Goal: Information Seeking & Learning: Understand process/instructions

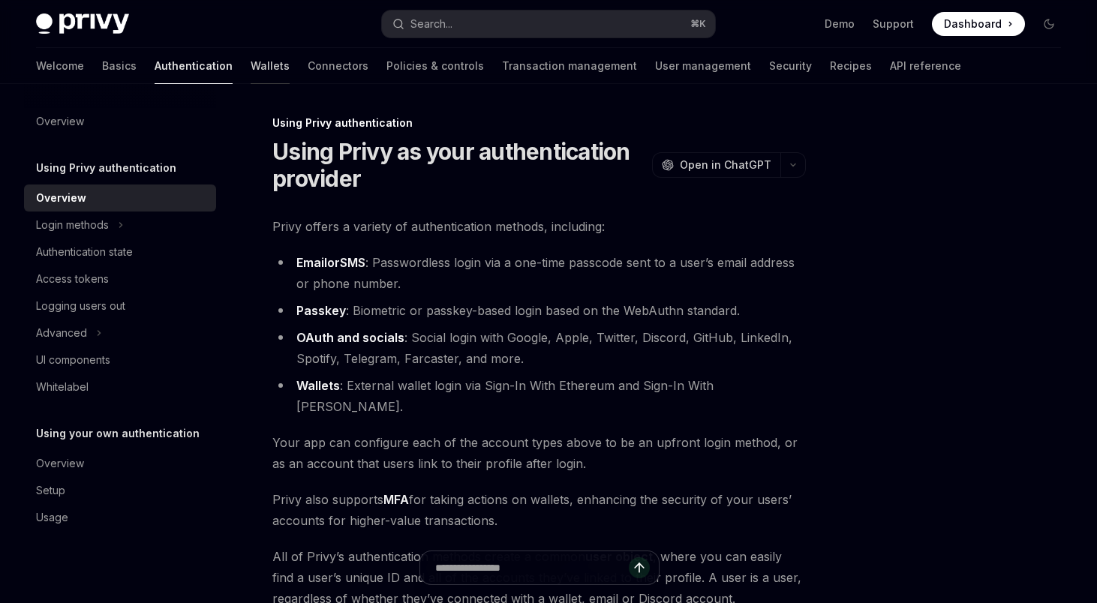
click at [251, 54] on link "Wallets" at bounding box center [270, 66] width 39 height 36
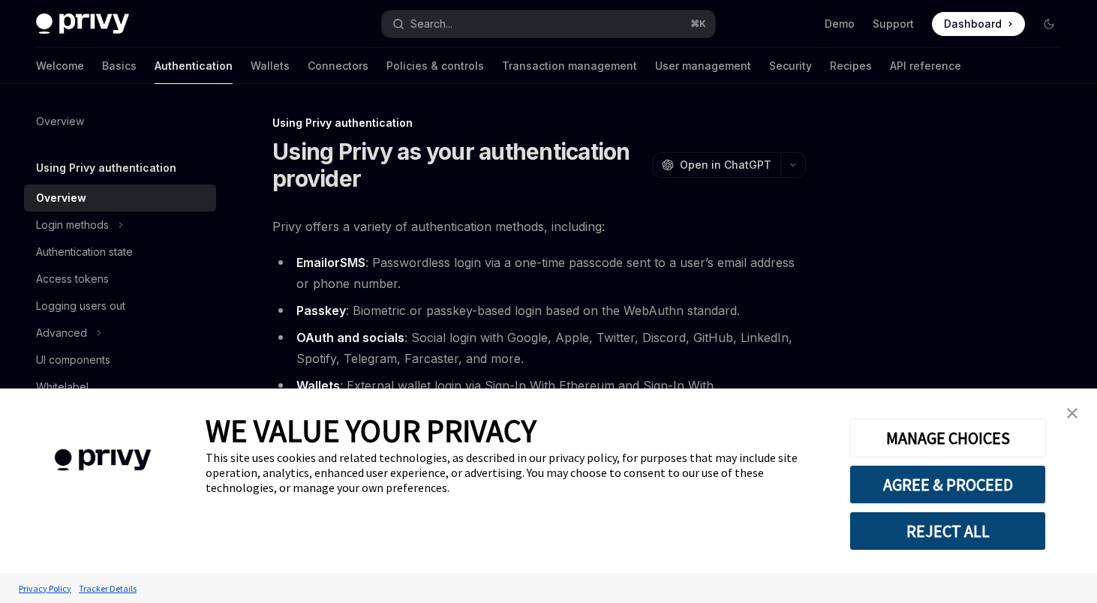
type textarea "*"
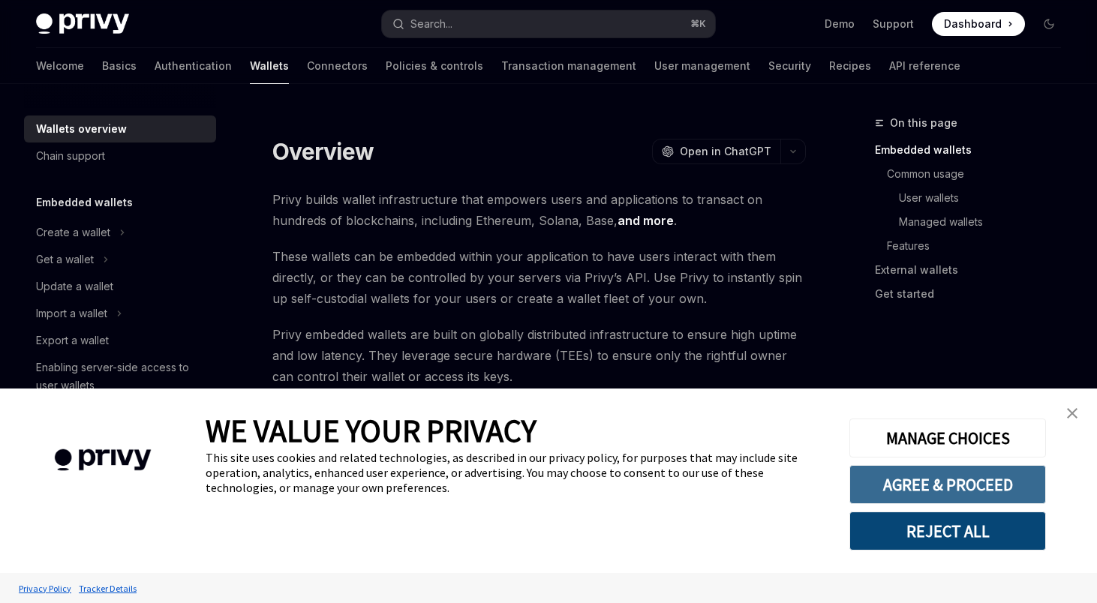
click at [916, 484] on button "AGREE & PROCEED" at bounding box center [948, 484] width 197 height 39
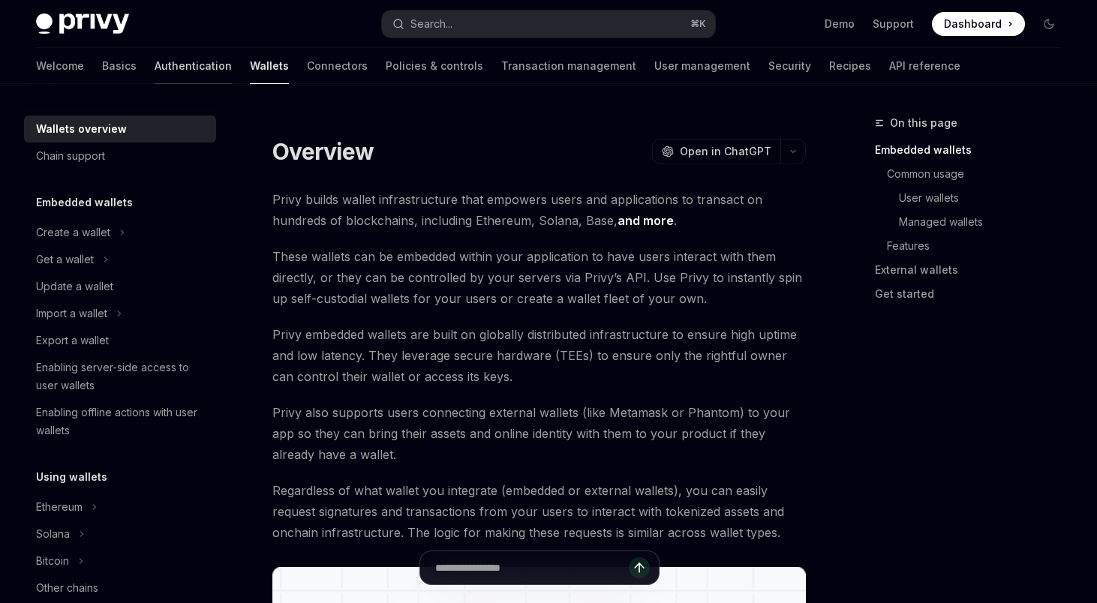
click at [155, 68] on link "Authentication" at bounding box center [193, 66] width 77 height 36
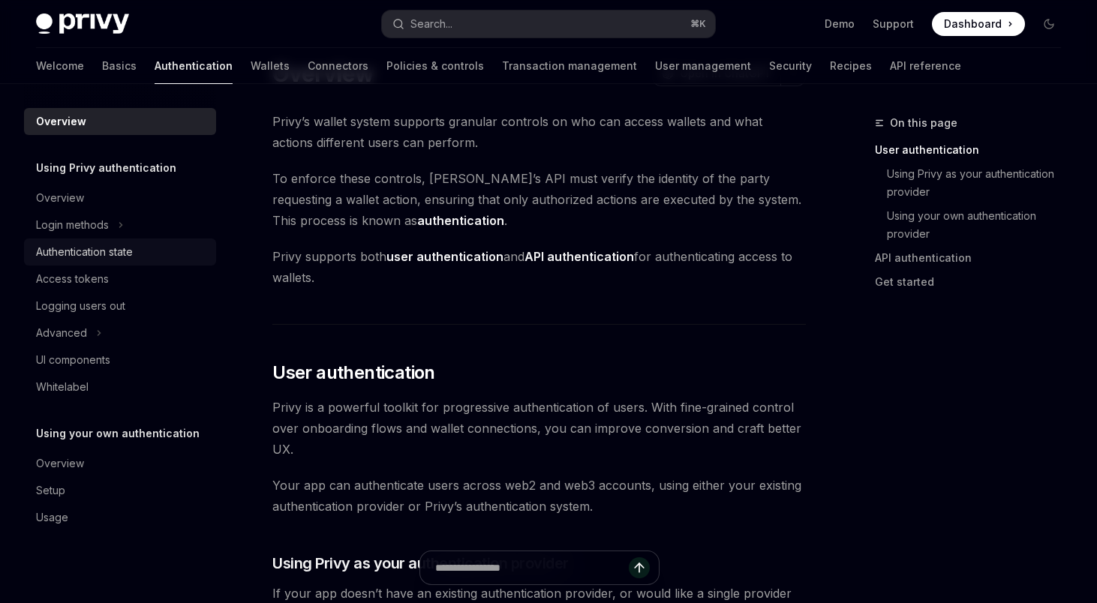
scroll to position [61, 0]
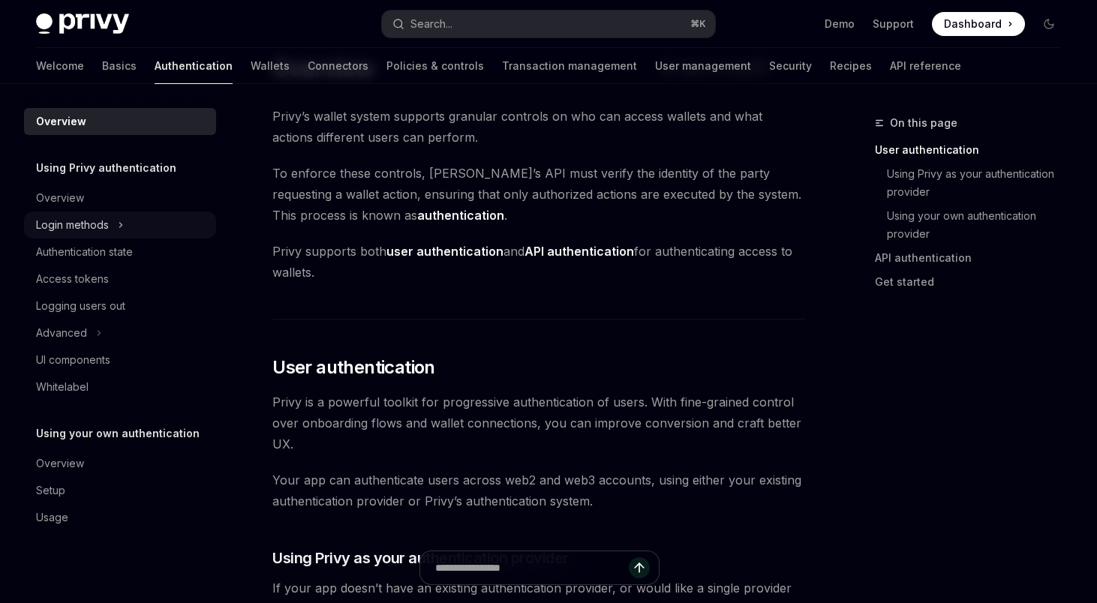
click at [105, 228] on div "Login methods" at bounding box center [72, 225] width 73 height 18
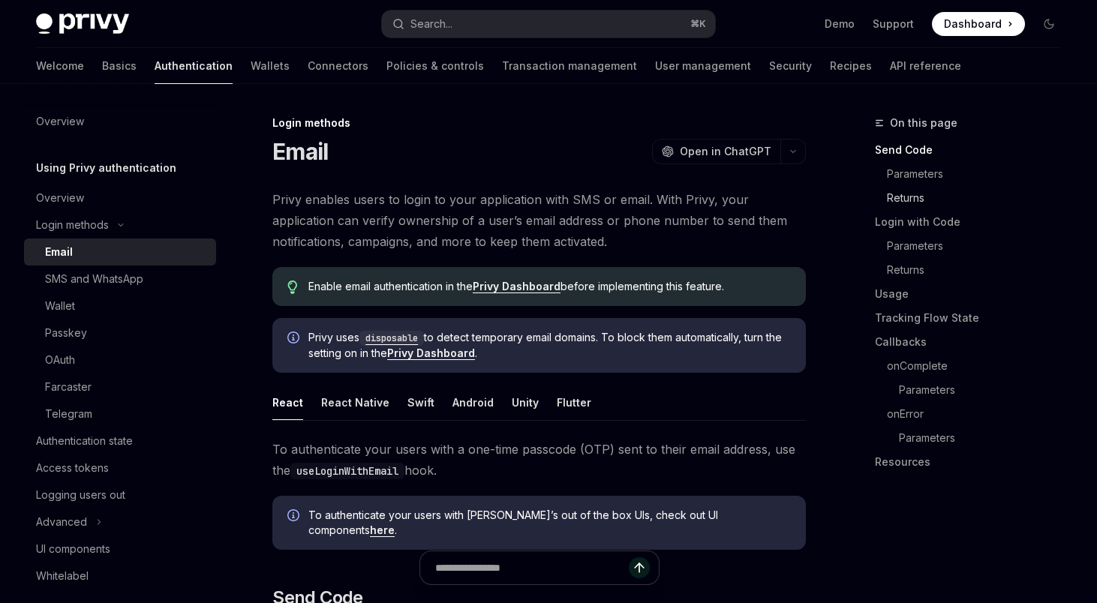
click at [908, 197] on link "Returns" at bounding box center [974, 198] width 198 height 24
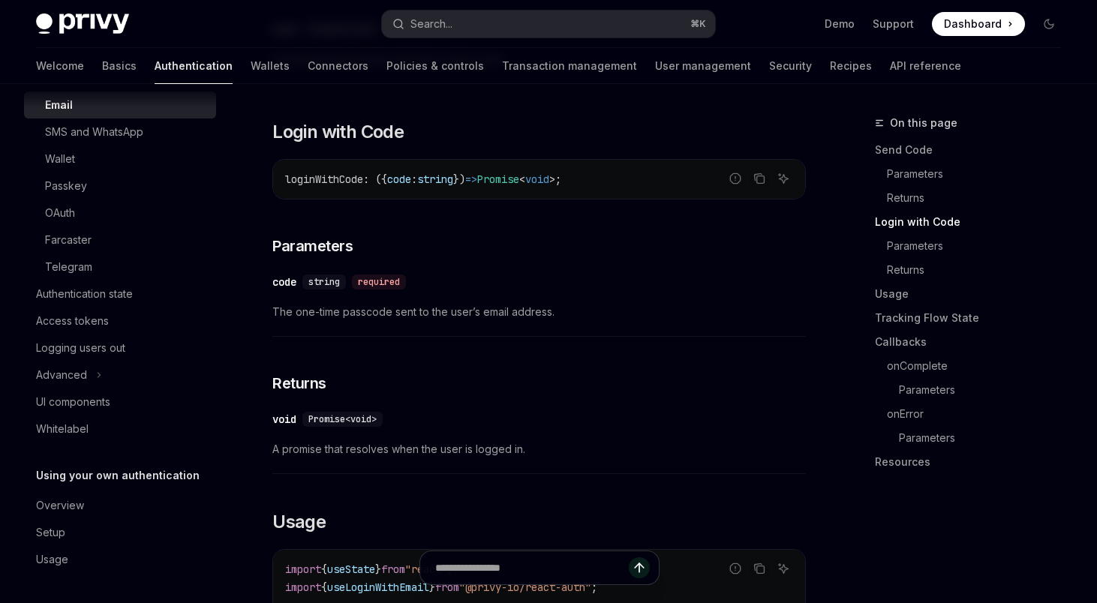
scroll to position [936, 0]
click at [80, 328] on div "Access tokens" at bounding box center [72, 321] width 73 height 18
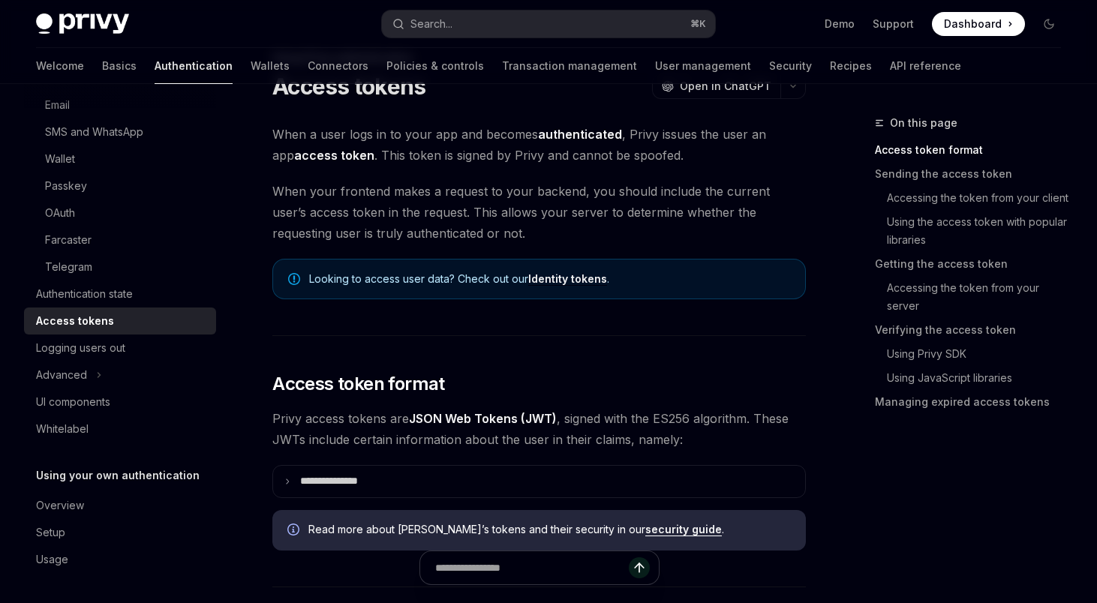
scroll to position [251, 0]
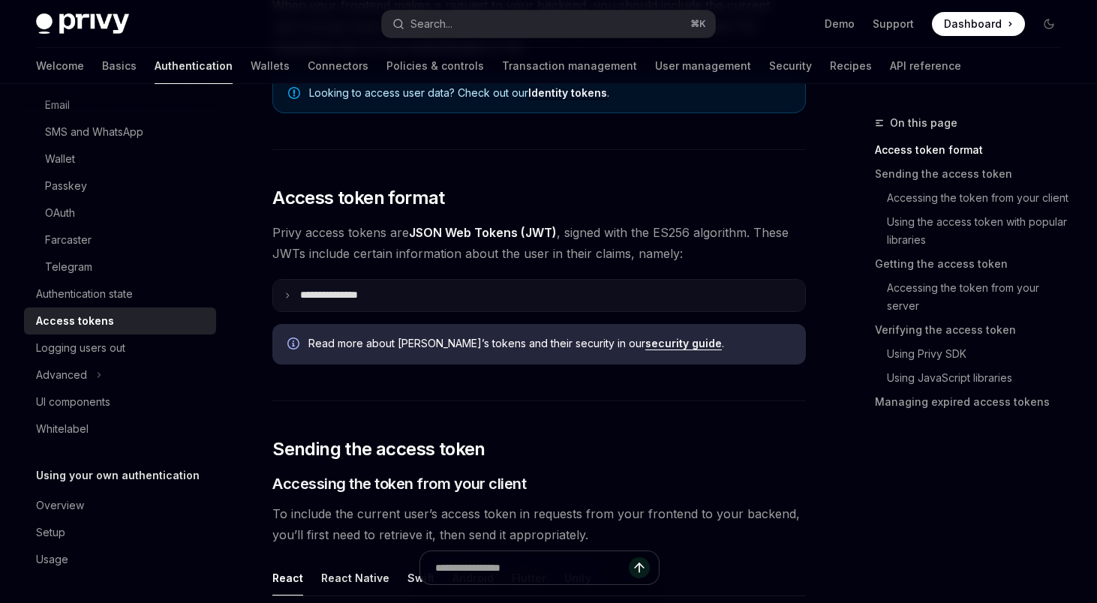
click at [394, 309] on summary "**********" at bounding box center [539, 296] width 532 height 32
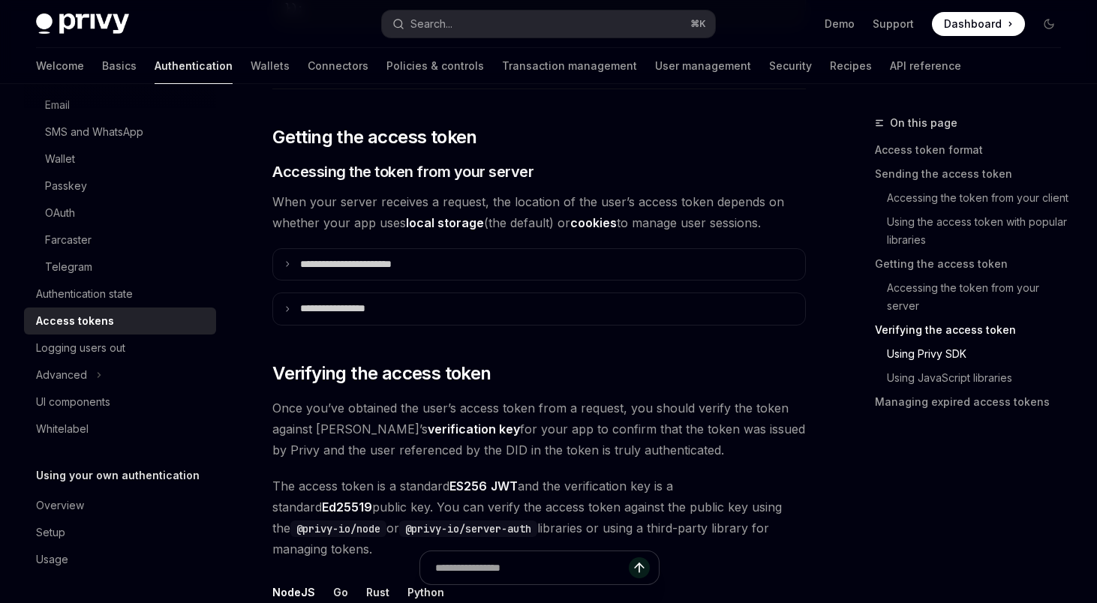
scroll to position [2346, 0]
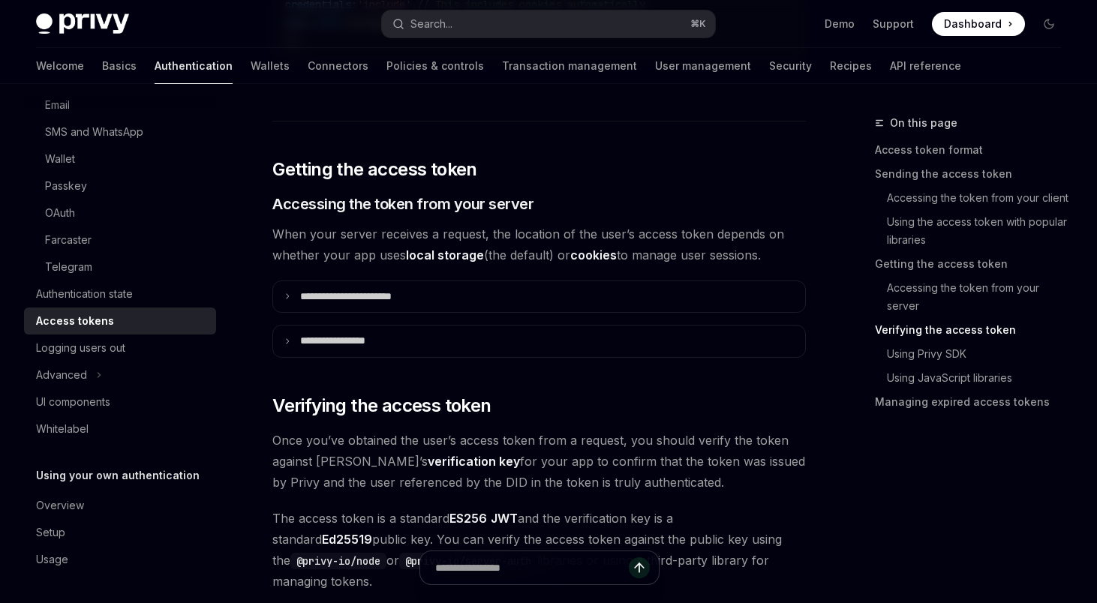
click at [394, 308] on summary "**********" at bounding box center [539, 297] width 532 height 32
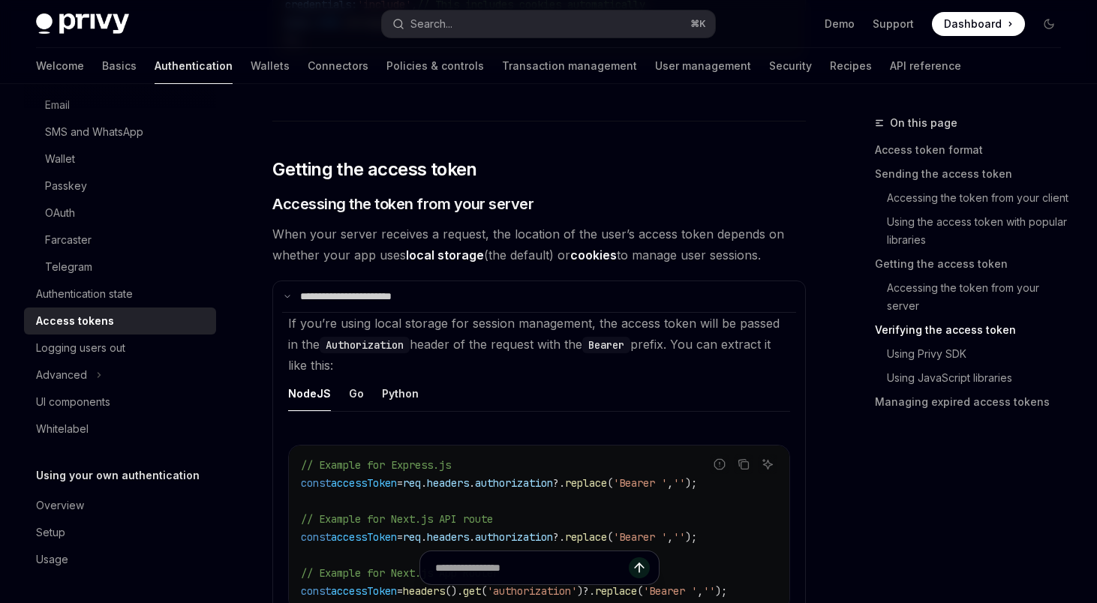
click at [394, 308] on summary "**********" at bounding box center [539, 297] width 532 height 32
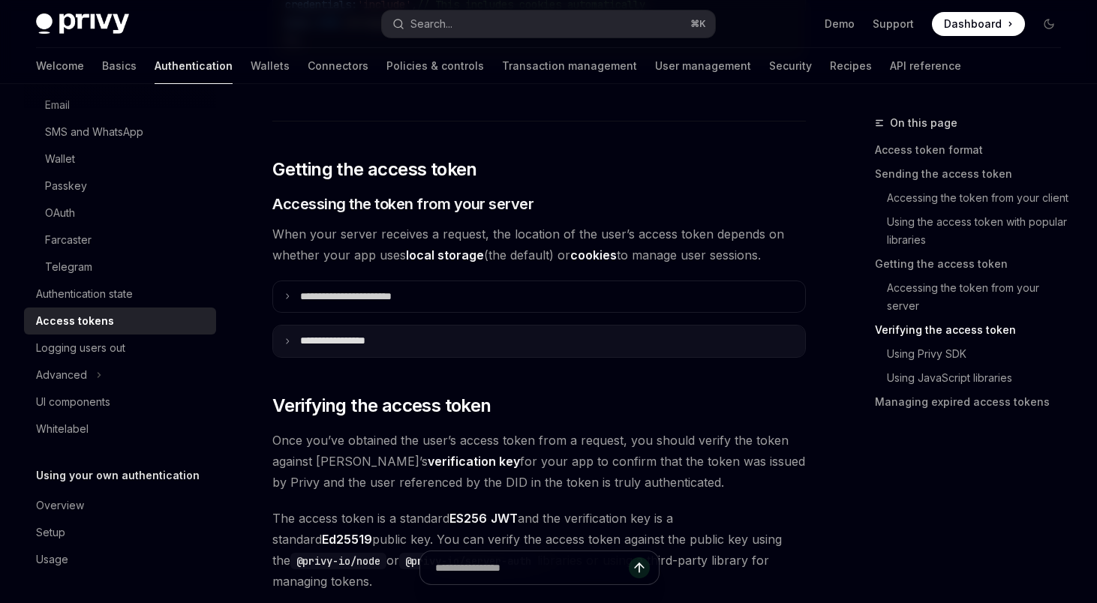
click at [395, 347] on summary "**********" at bounding box center [539, 342] width 532 height 32
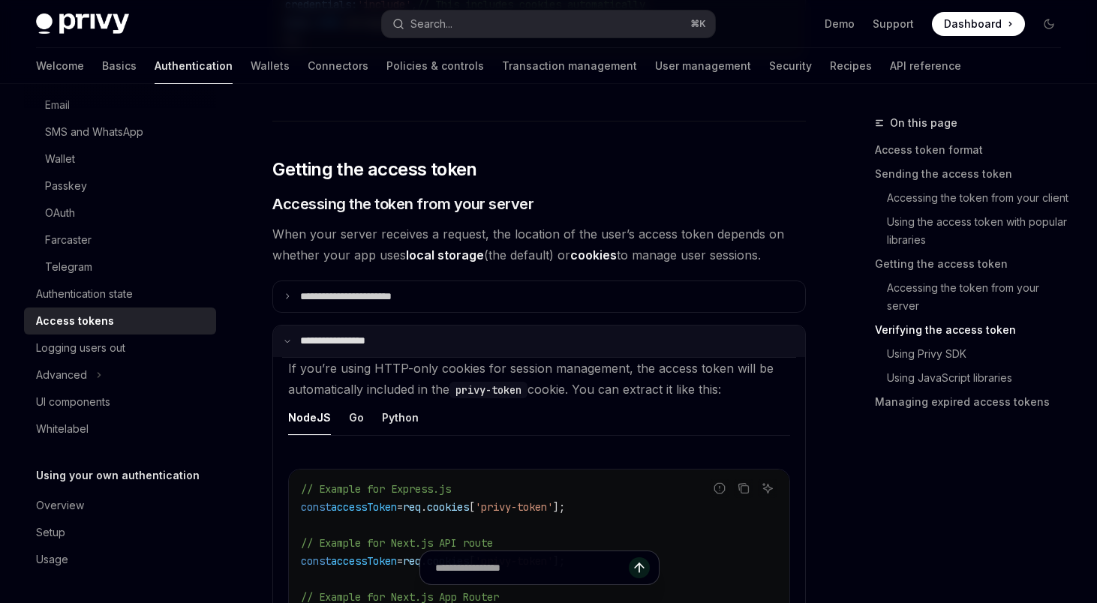
click at [395, 347] on summary "**********" at bounding box center [539, 342] width 532 height 32
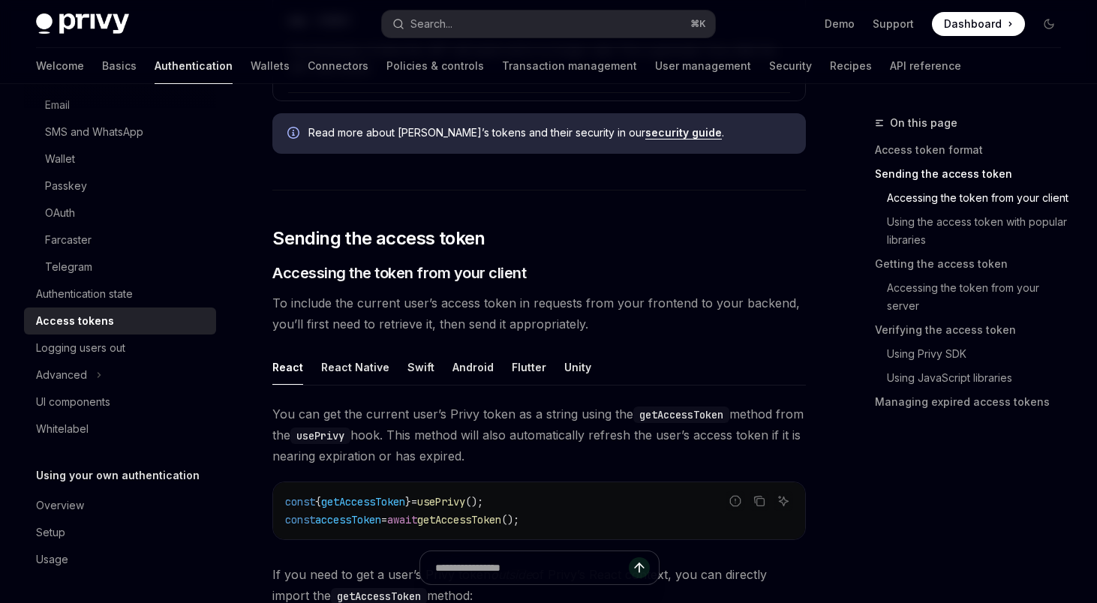
scroll to position [956, 0]
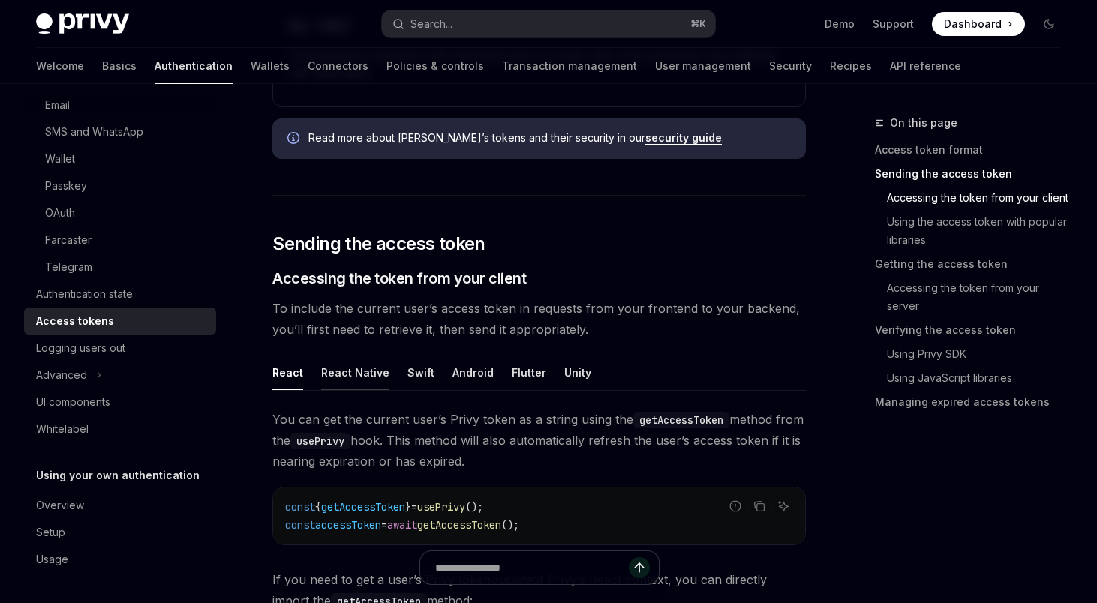
click at [350, 366] on div "React Native" at bounding box center [355, 372] width 68 height 35
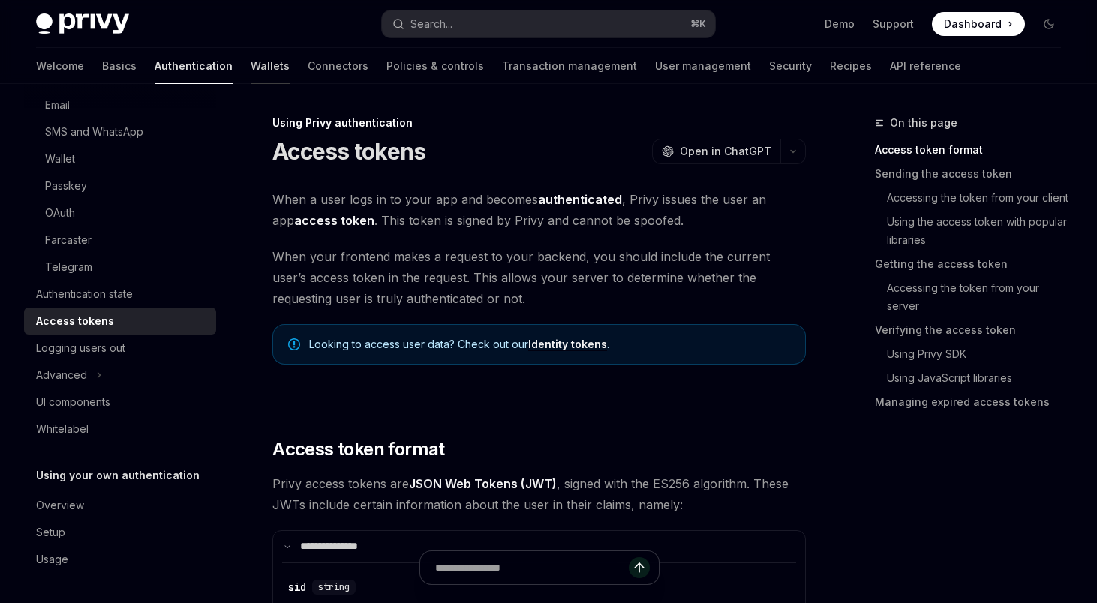
click at [251, 75] on link "Wallets" at bounding box center [270, 66] width 39 height 36
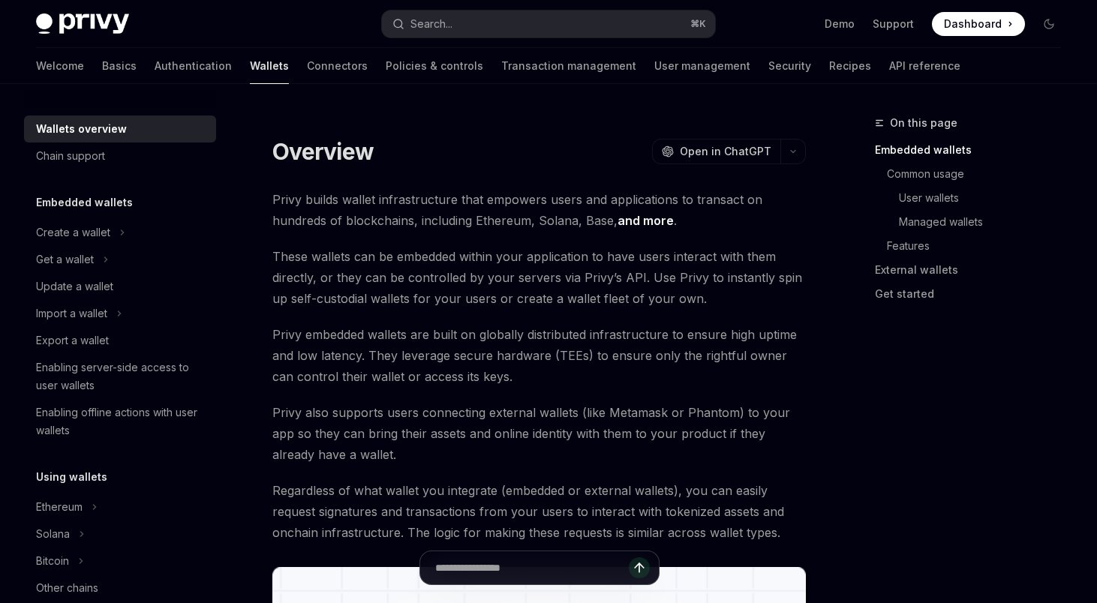
click at [889, 83] on div at bounding box center [924, 84] width 71 height 2
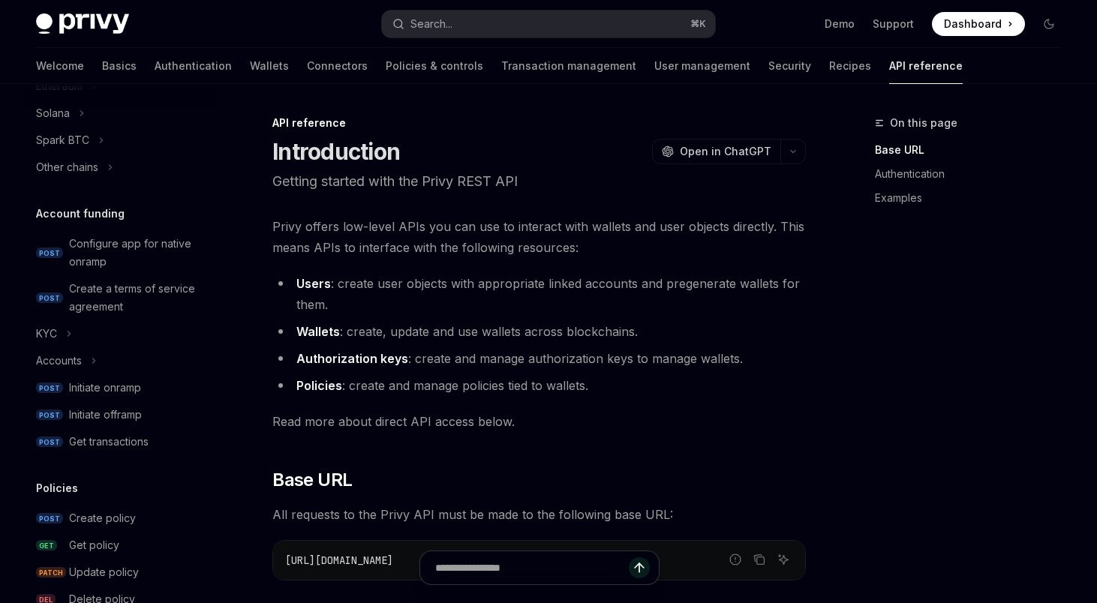
scroll to position [552, 0]
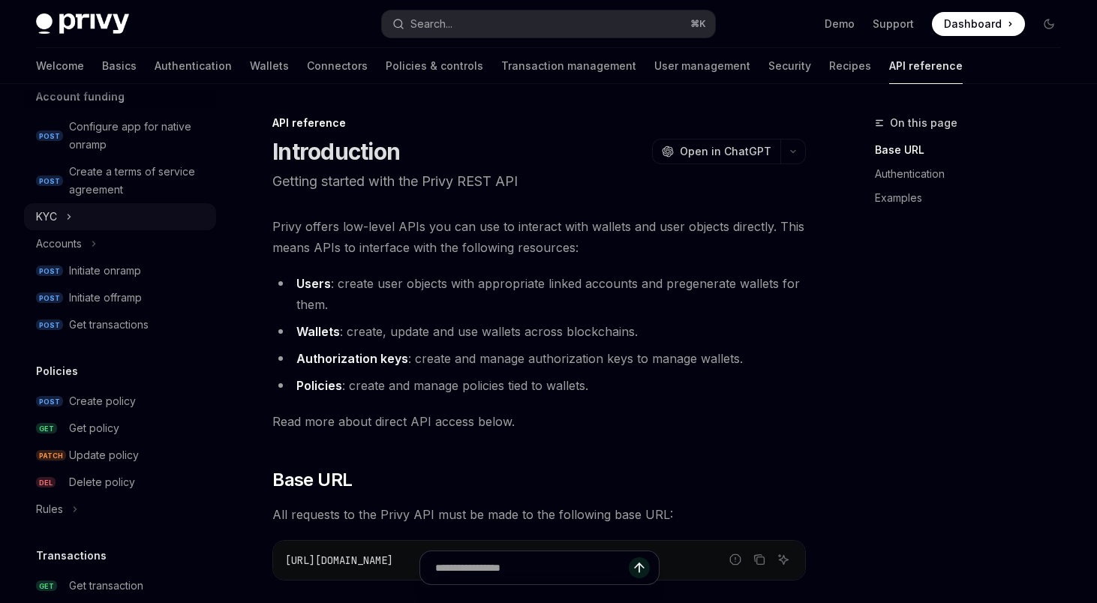
click at [79, 216] on button "KYC" at bounding box center [120, 216] width 192 height 27
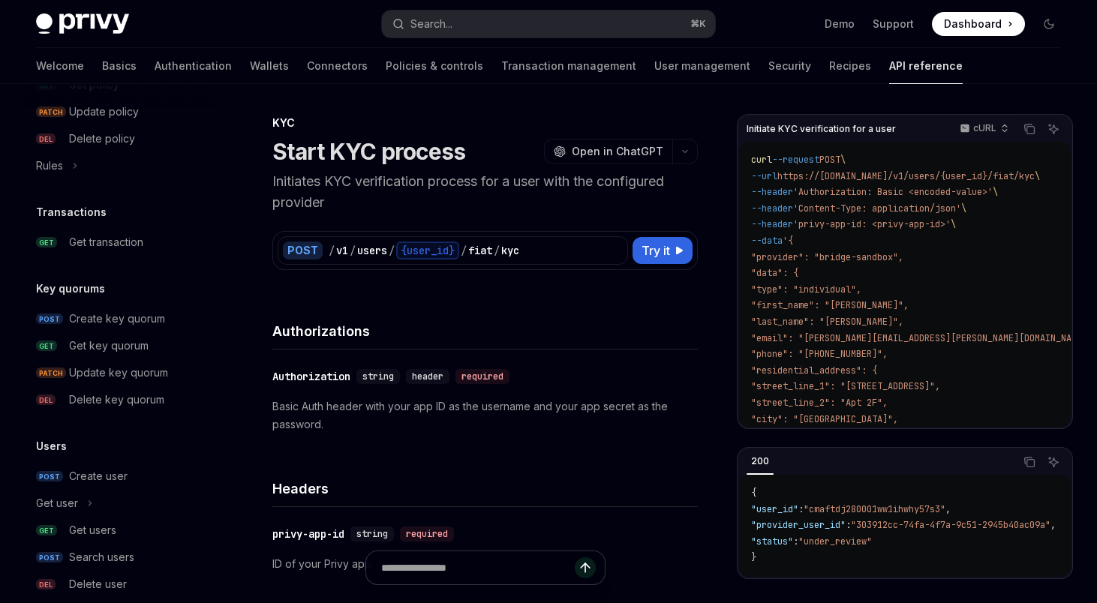
scroll to position [1055, 0]
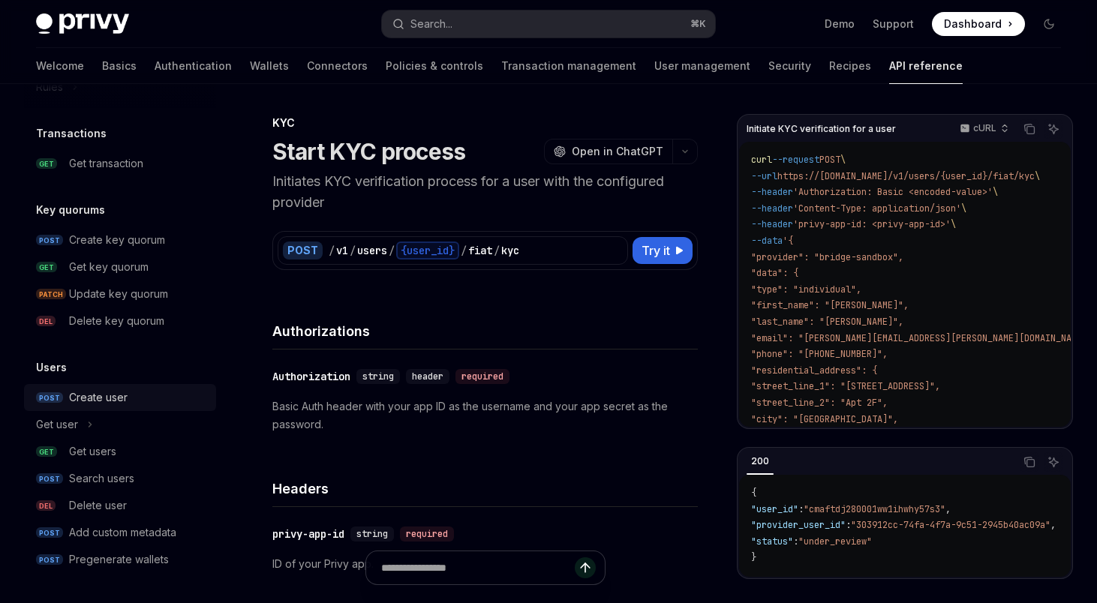
click at [102, 409] on link "POST Create user" at bounding box center [120, 397] width 192 height 27
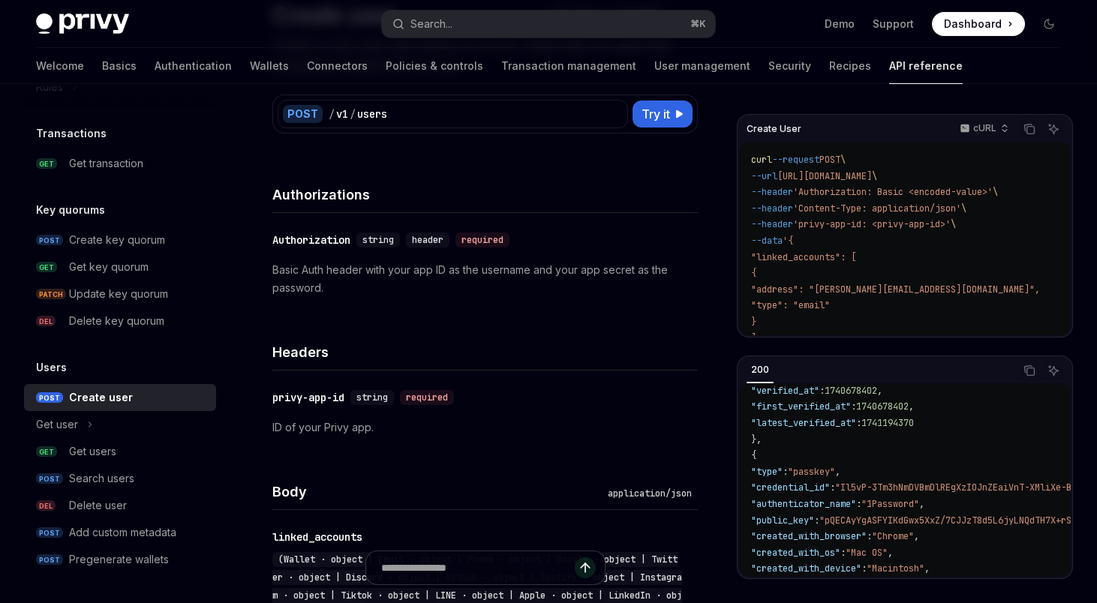
scroll to position [333, 0]
click at [143, 435] on button "Get user" at bounding box center [120, 424] width 192 height 27
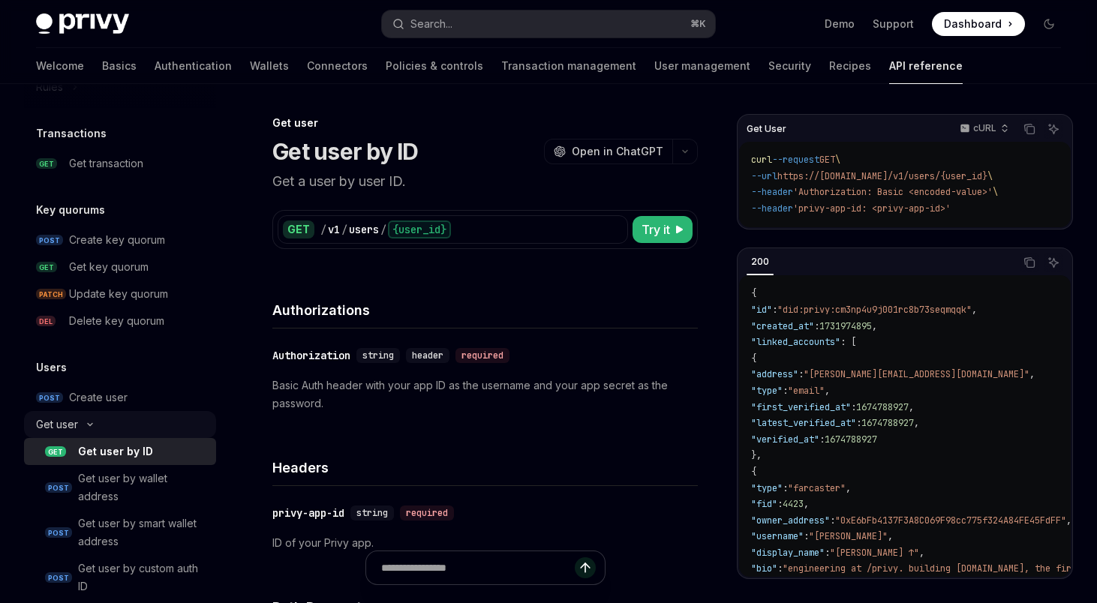
click at [140, 429] on button "Get user" at bounding box center [120, 424] width 192 height 27
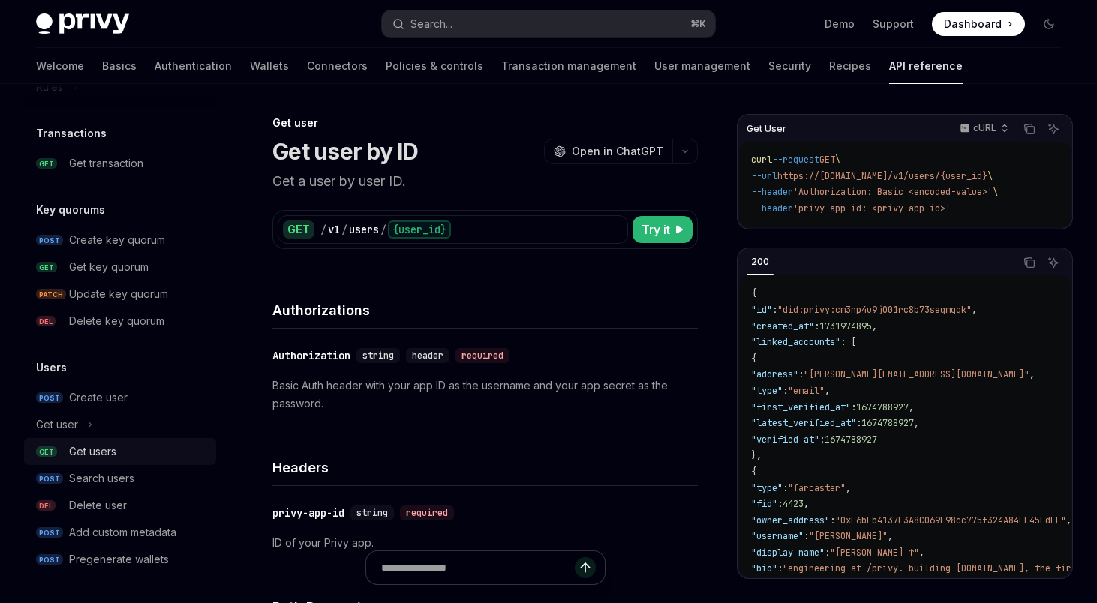
click at [140, 445] on div "Get users" at bounding box center [138, 452] width 138 height 18
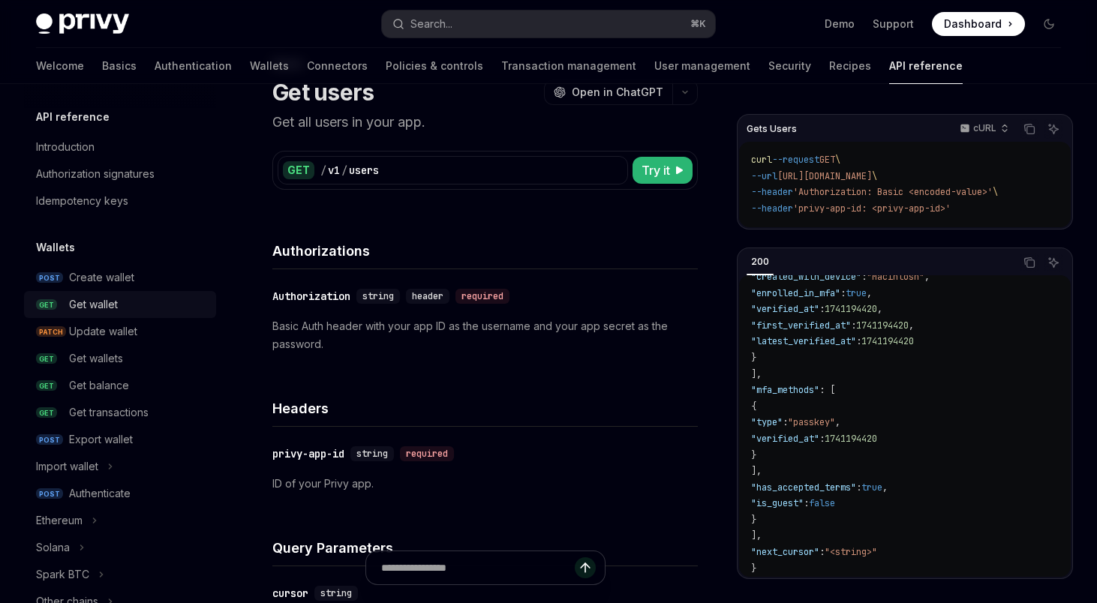
click at [120, 302] on div "Get wallet" at bounding box center [138, 305] width 138 height 18
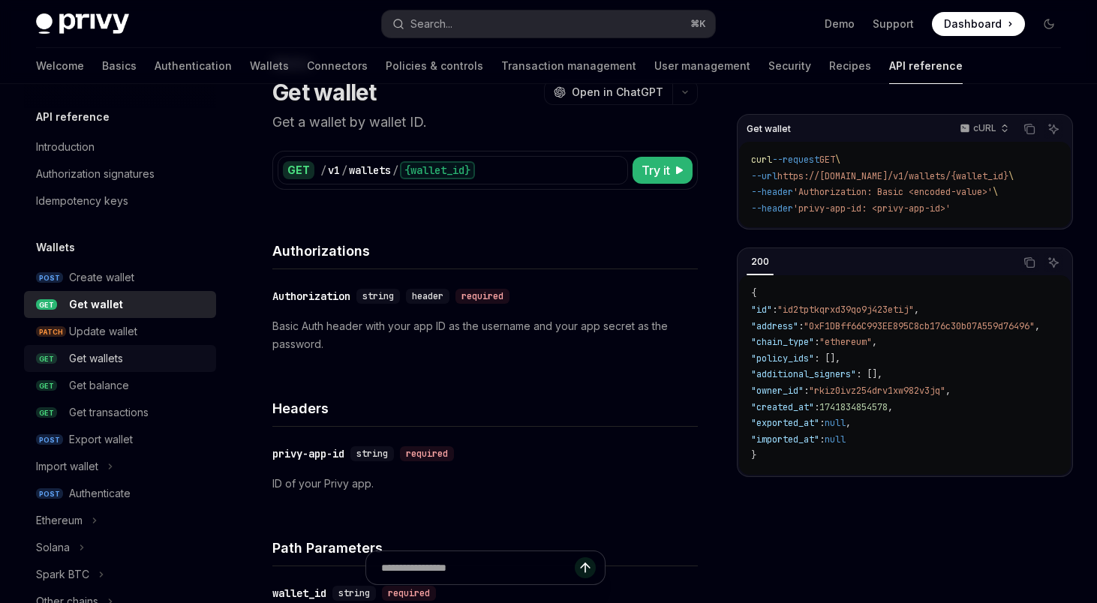
click at [129, 367] on div "Get wallets" at bounding box center [138, 359] width 138 height 18
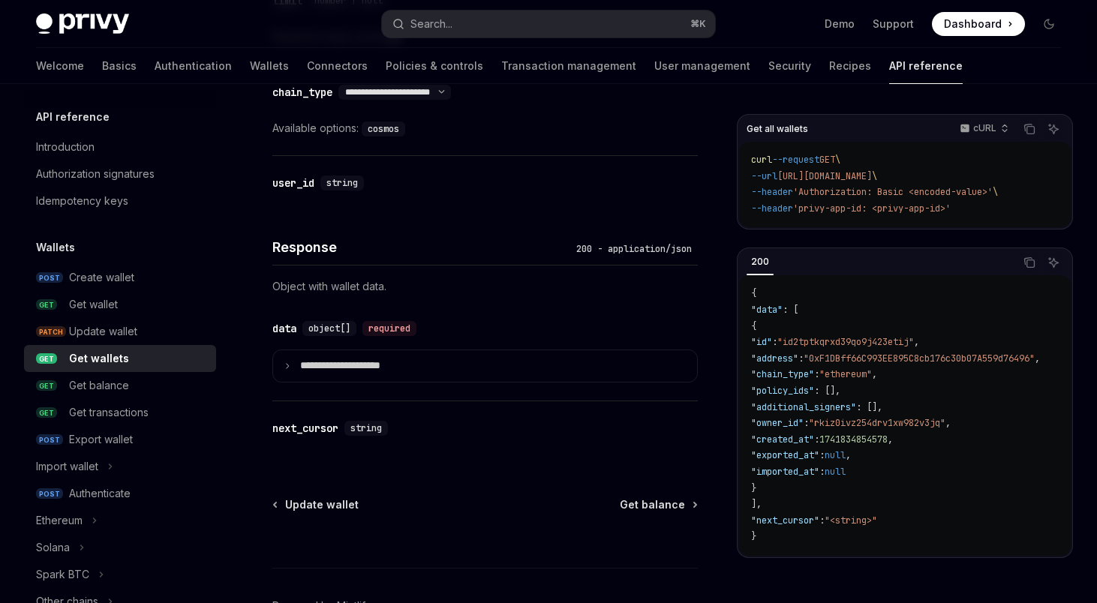
scroll to position [792, 0]
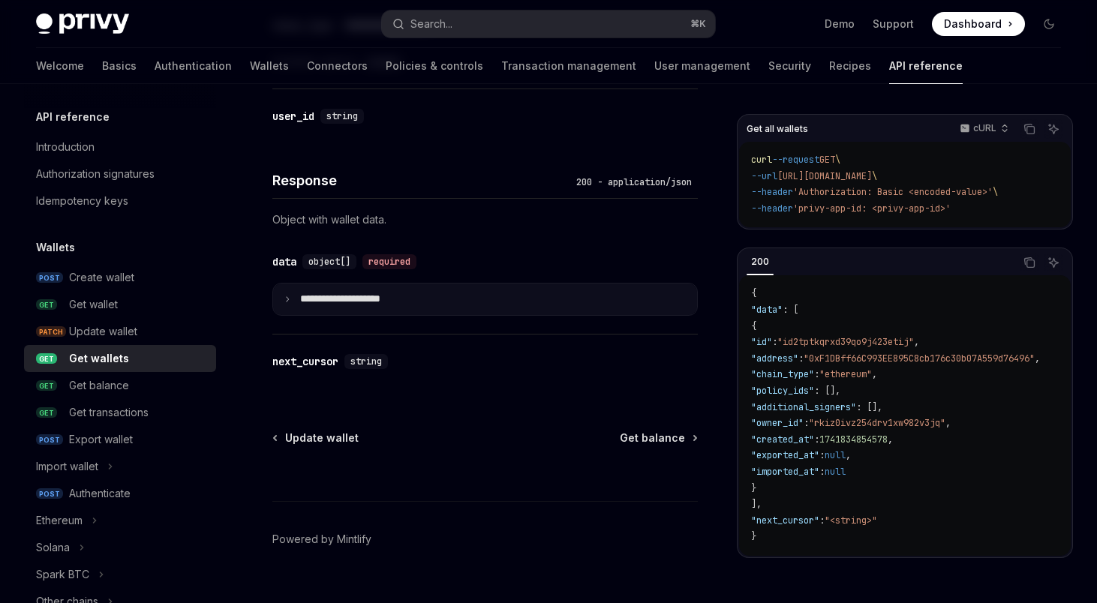
click at [412, 307] on summary "**********" at bounding box center [485, 300] width 424 height 32
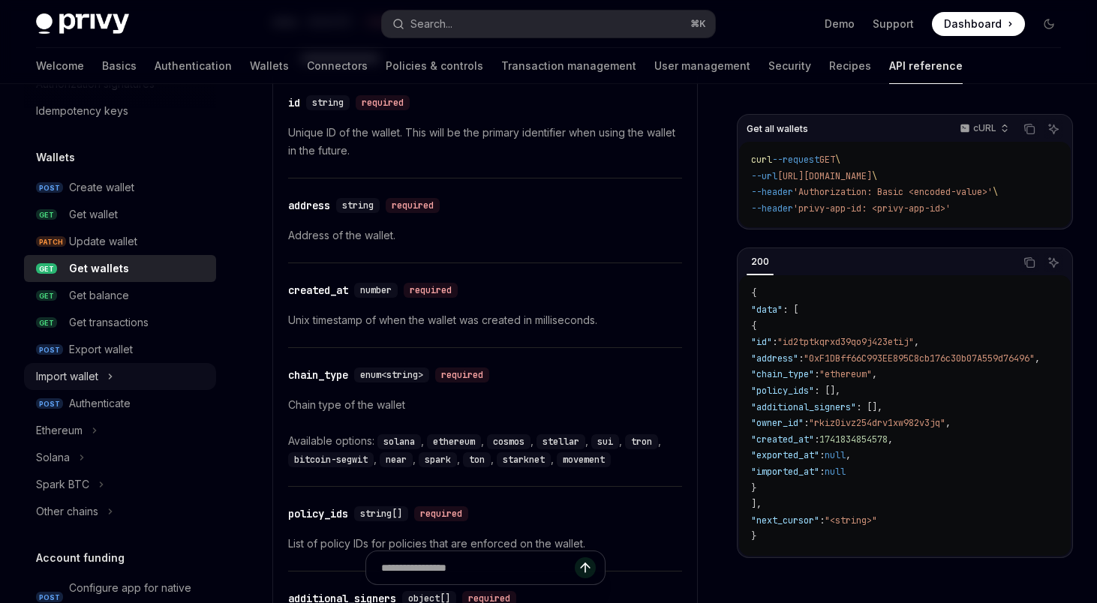
scroll to position [92, 0]
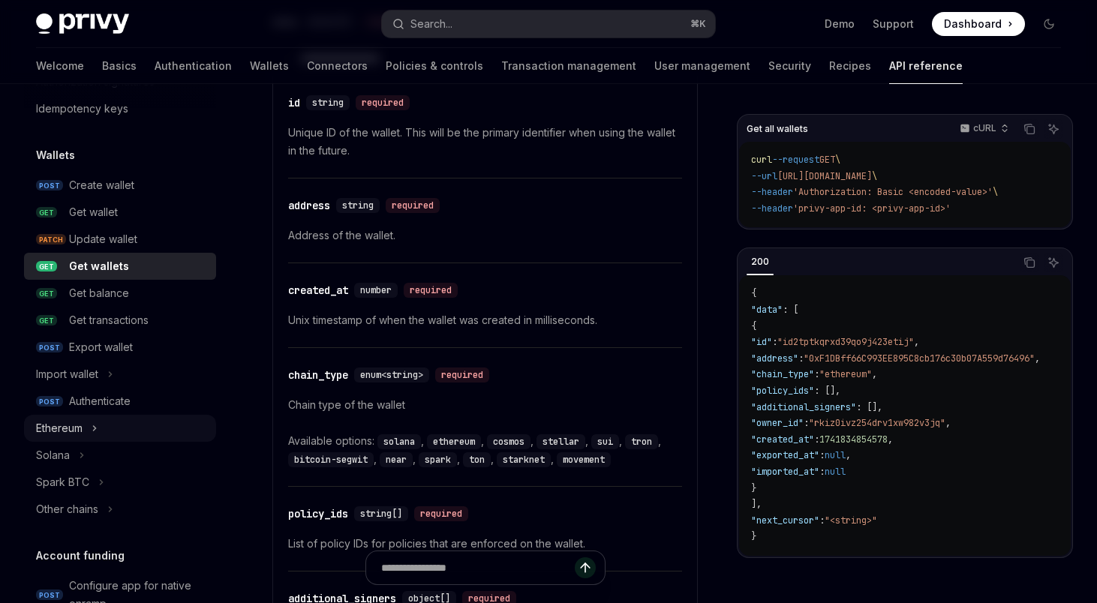
click at [85, 438] on button "Ethereum" at bounding box center [120, 428] width 192 height 27
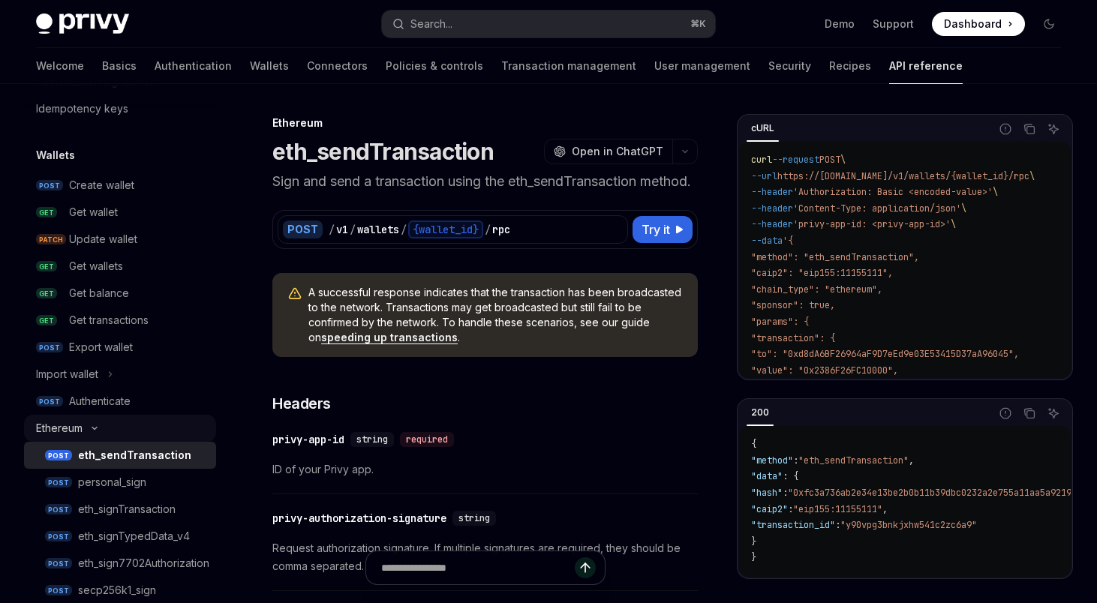
click at [89, 437] on button "Ethereum" at bounding box center [120, 428] width 192 height 27
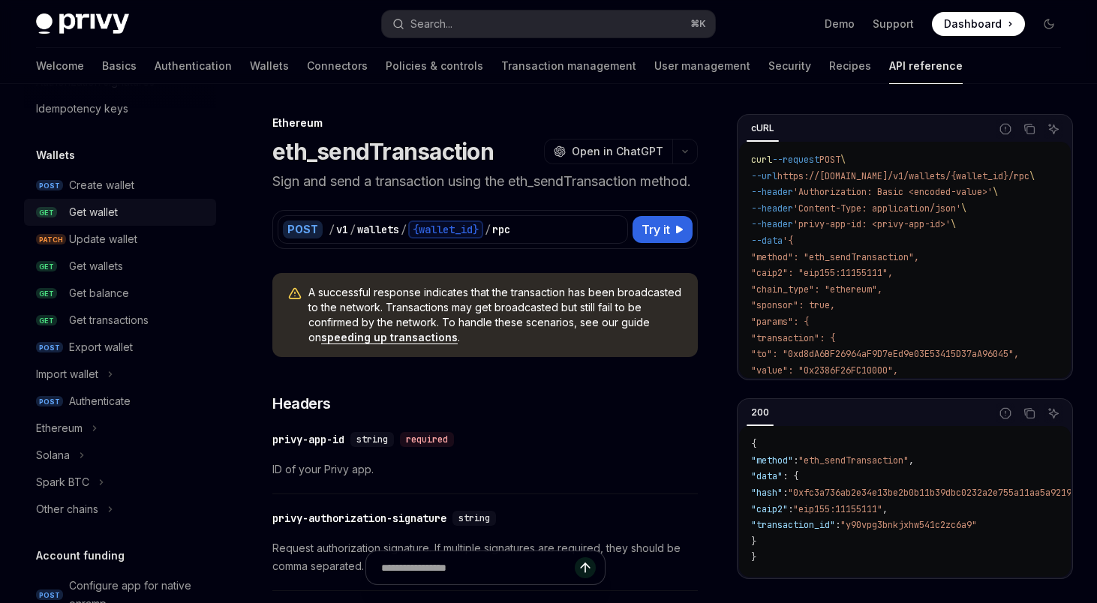
click at [101, 218] on div "Get wallet" at bounding box center [93, 212] width 49 height 18
click at [107, 248] on link "PATCH Update wallet" at bounding box center [120, 239] width 192 height 27
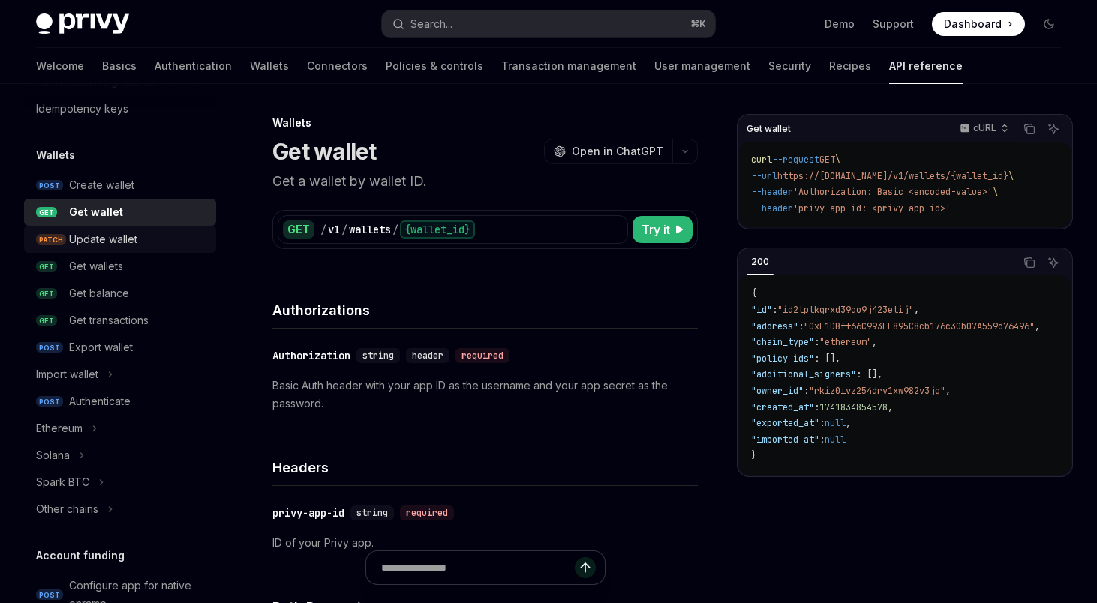
click at [190, 242] on div "Update wallet" at bounding box center [138, 239] width 138 height 18
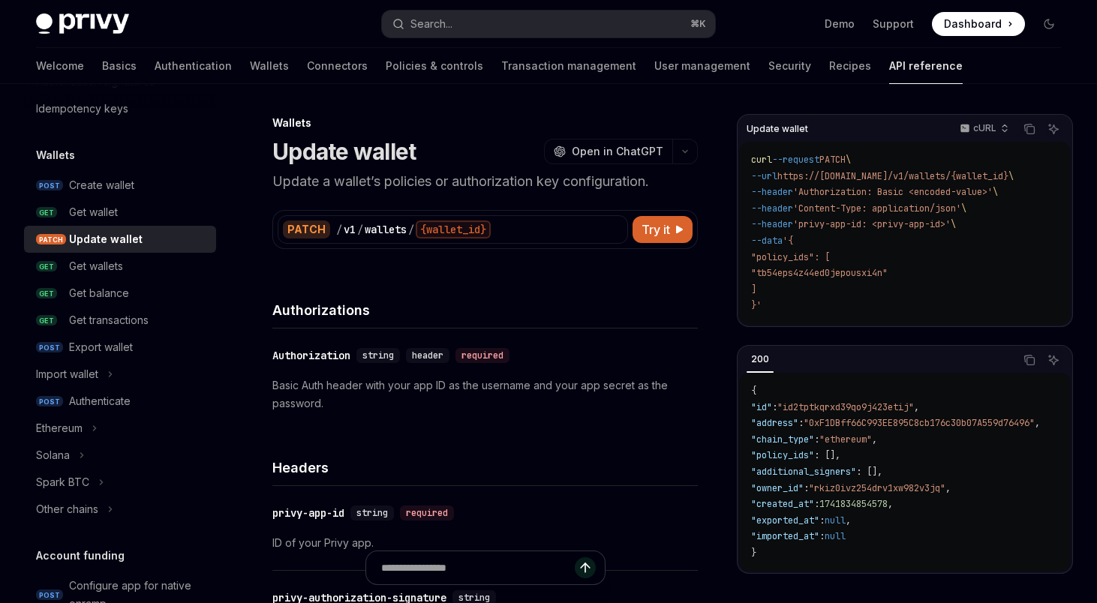
click at [154, 248] on div "Update wallet" at bounding box center [138, 239] width 138 height 18
click at [561, 476] on h4 "Headers" at bounding box center [485, 468] width 426 height 20
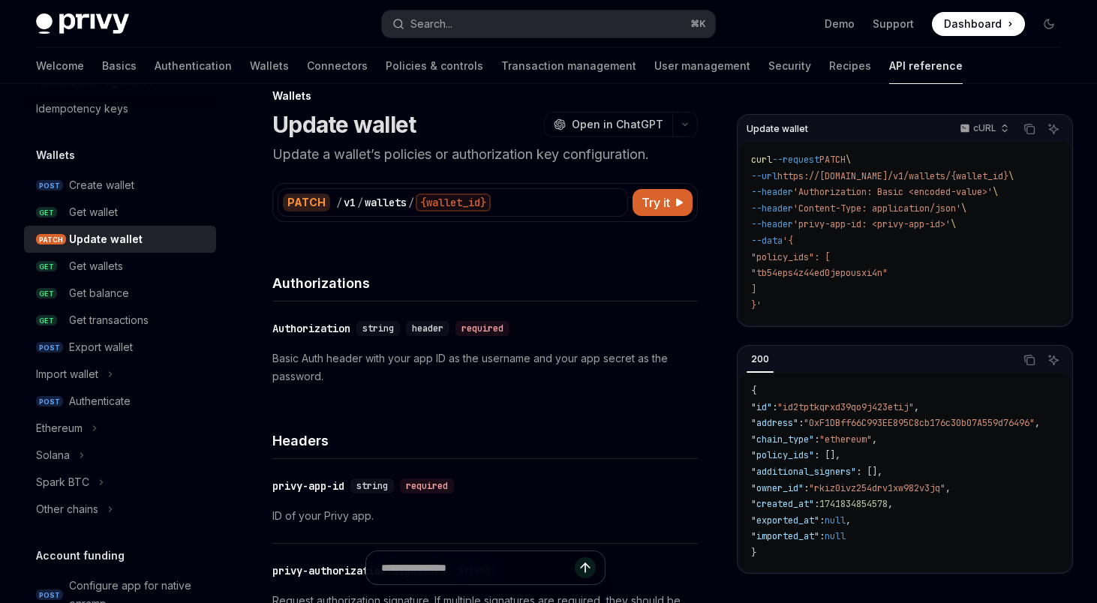
scroll to position [29, 0]
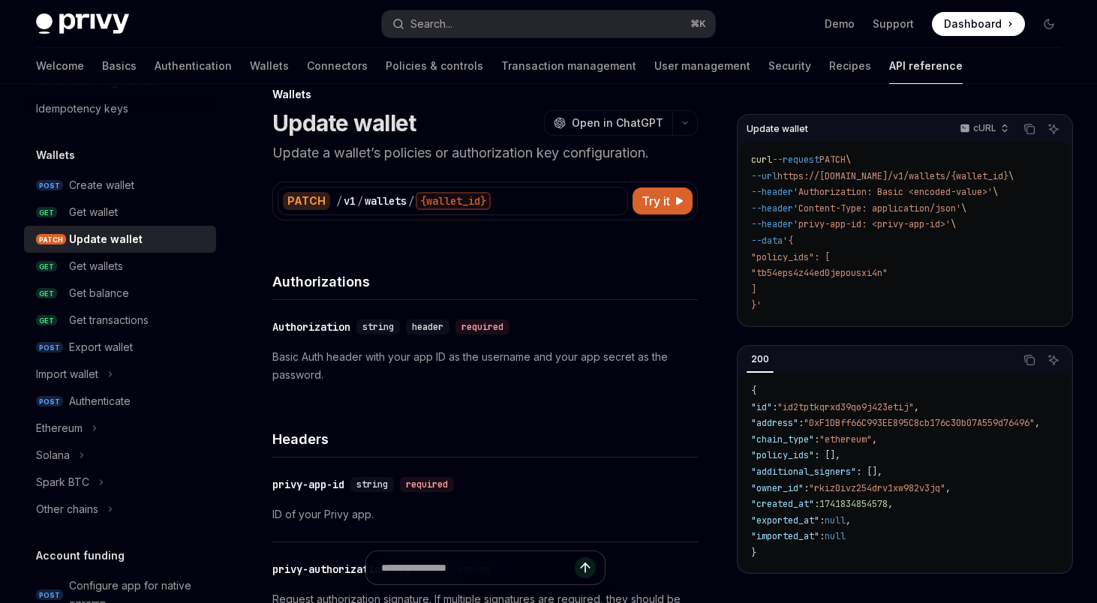
click at [814, 338] on div "Update wallet cURL Copy Ask AI curl --request PATCH \ --url https://[DOMAIN_NAM…" at bounding box center [905, 344] width 336 height 460
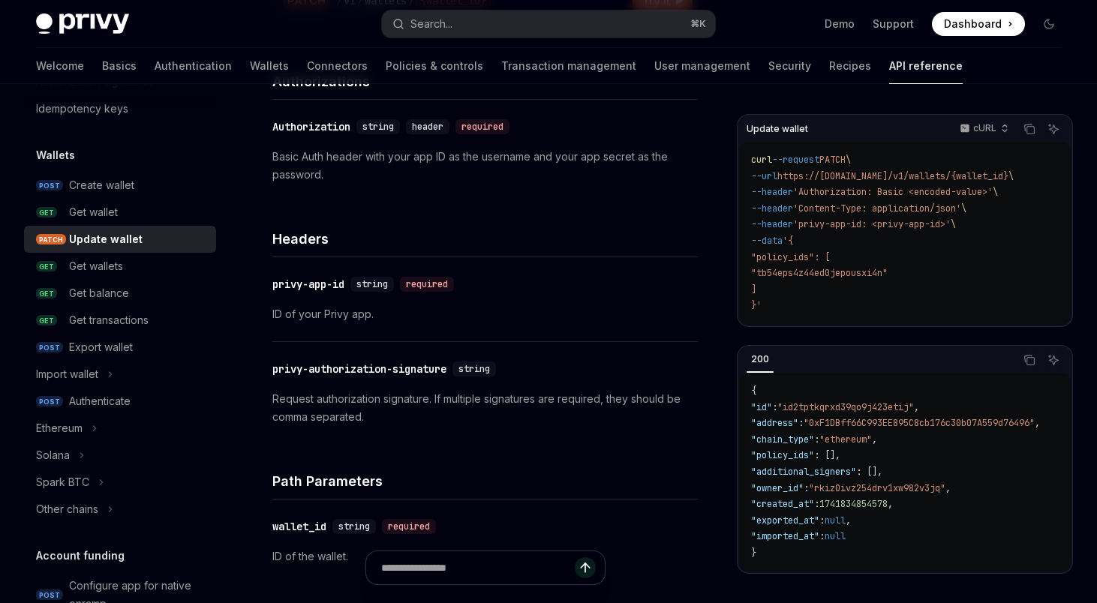
scroll to position [309, 0]
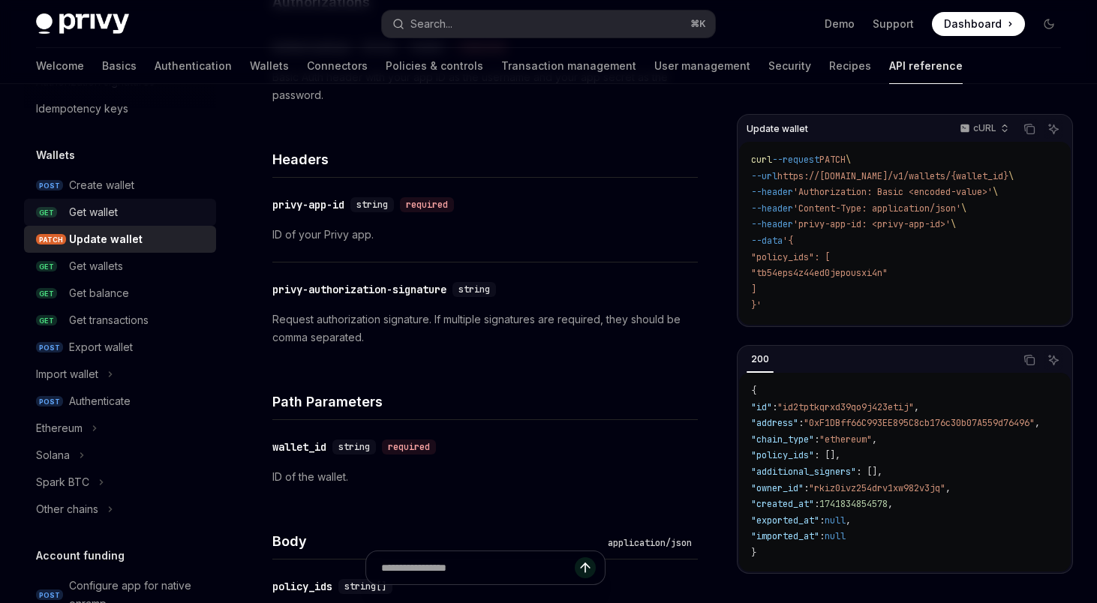
click at [116, 221] on link "GET Get wallet" at bounding box center [120, 212] width 192 height 27
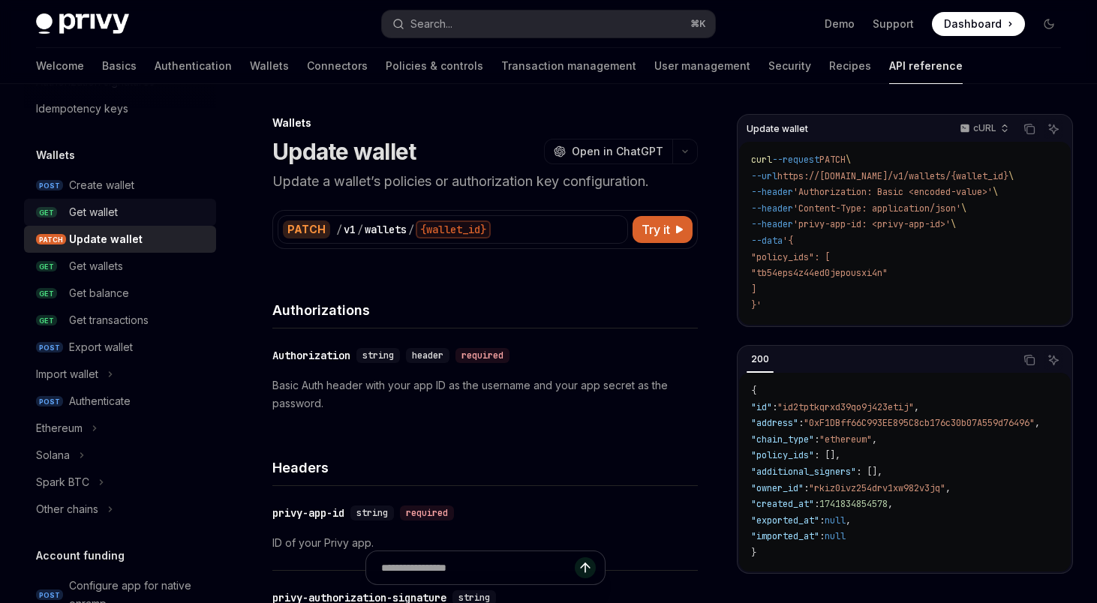
type textarea "*"
